Goal: Find specific page/section: Find specific page/section

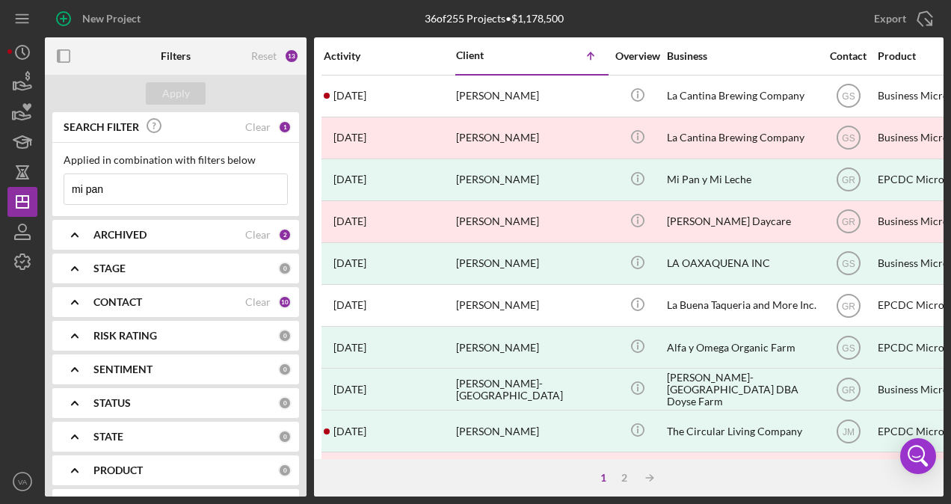
click at [155, 197] on input "mi pan" at bounding box center [175, 189] width 223 height 30
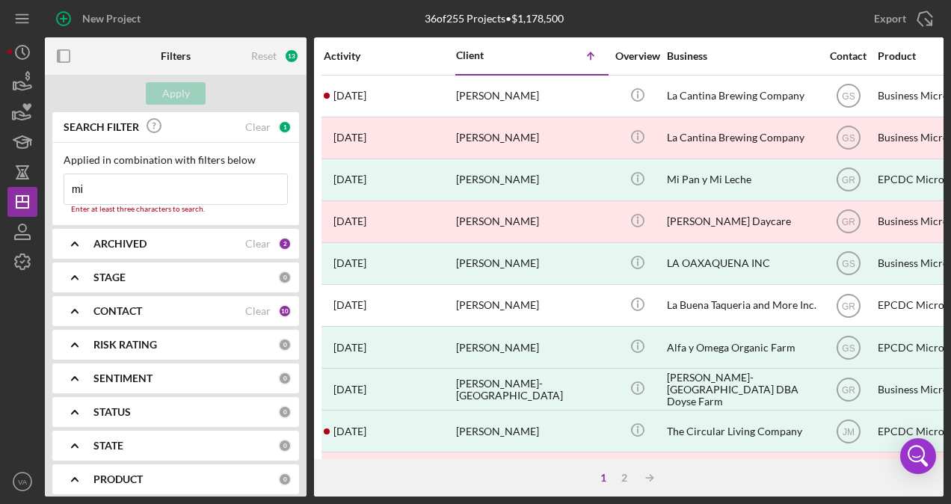
type input "m"
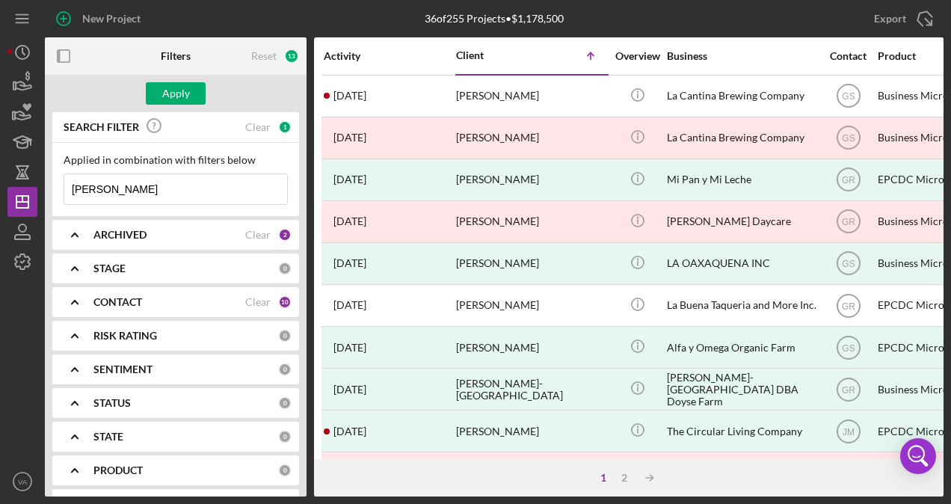
drag, startPoint x: 146, startPoint y: 194, endPoint x: 112, endPoint y: 194, distance: 34.4
click at [112, 194] on input "[PERSON_NAME]" at bounding box center [175, 189] width 223 height 30
click at [122, 197] on input "[PERSON_NAME]" at bounding box center [175, 189] width 223 height 30
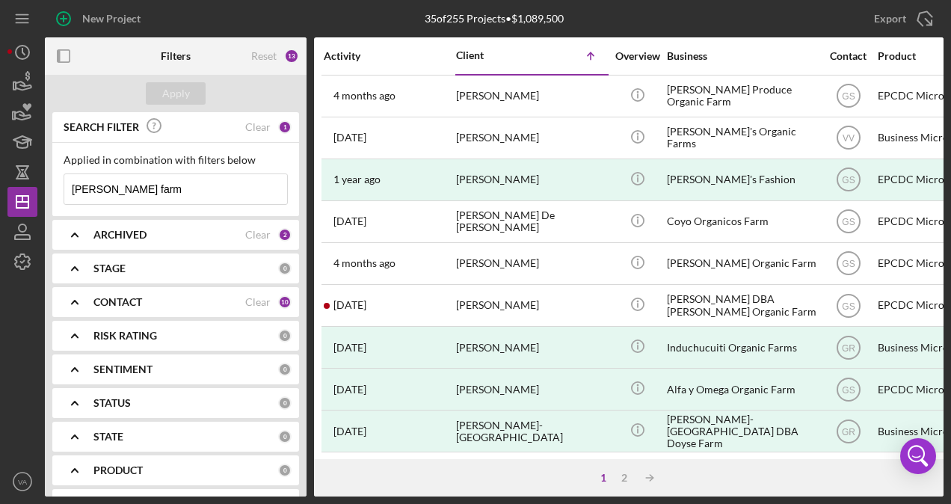
drag, startPoint x: 200, startPoint y: 193, endPoint x: 120, endPoint y: 191, distance: 80.0
click at [120, 191] on input "[PERSON_NAME] farm" at bounding box center [175, 189] width 223 height 30
type input "arm [PERSON_NAME] f"
drag, startPoint x: 164, startPoint y: 191, endPoint x: 50, endPoint y: 194, distance: 114.4
click at [50, 194] on div "SEARCH FILTER Clear 1 Applied in combination with filters below arm [PERSON_NAM…" at bounding box center [176, 304] width 262 height 384
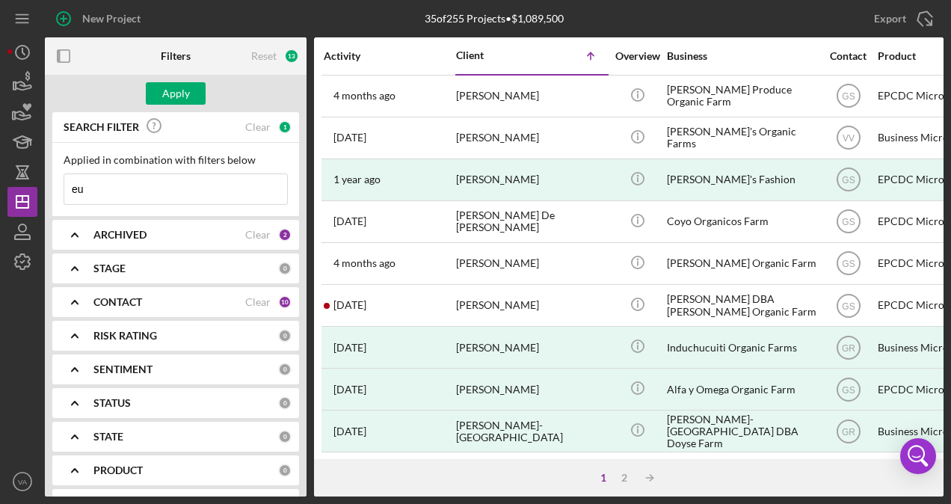
type input "e"
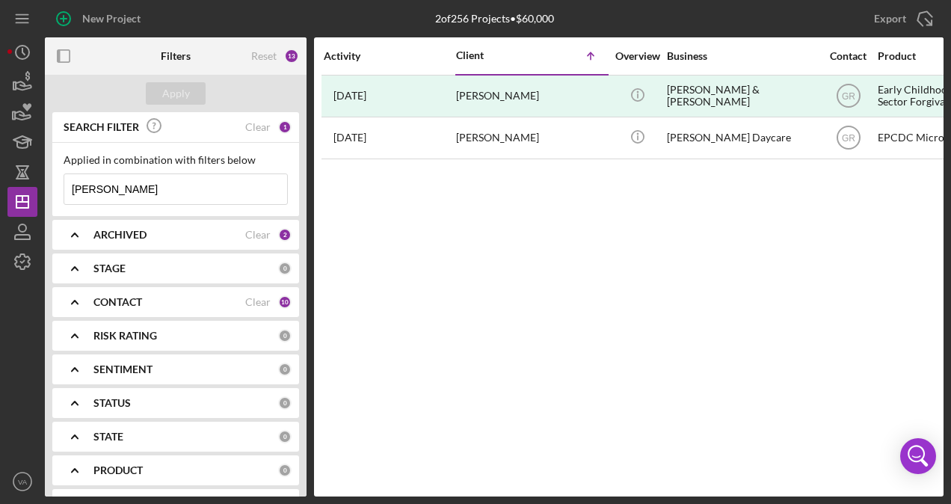
type input "[PERSON_NAME]"
